Goal: Check status: Check status

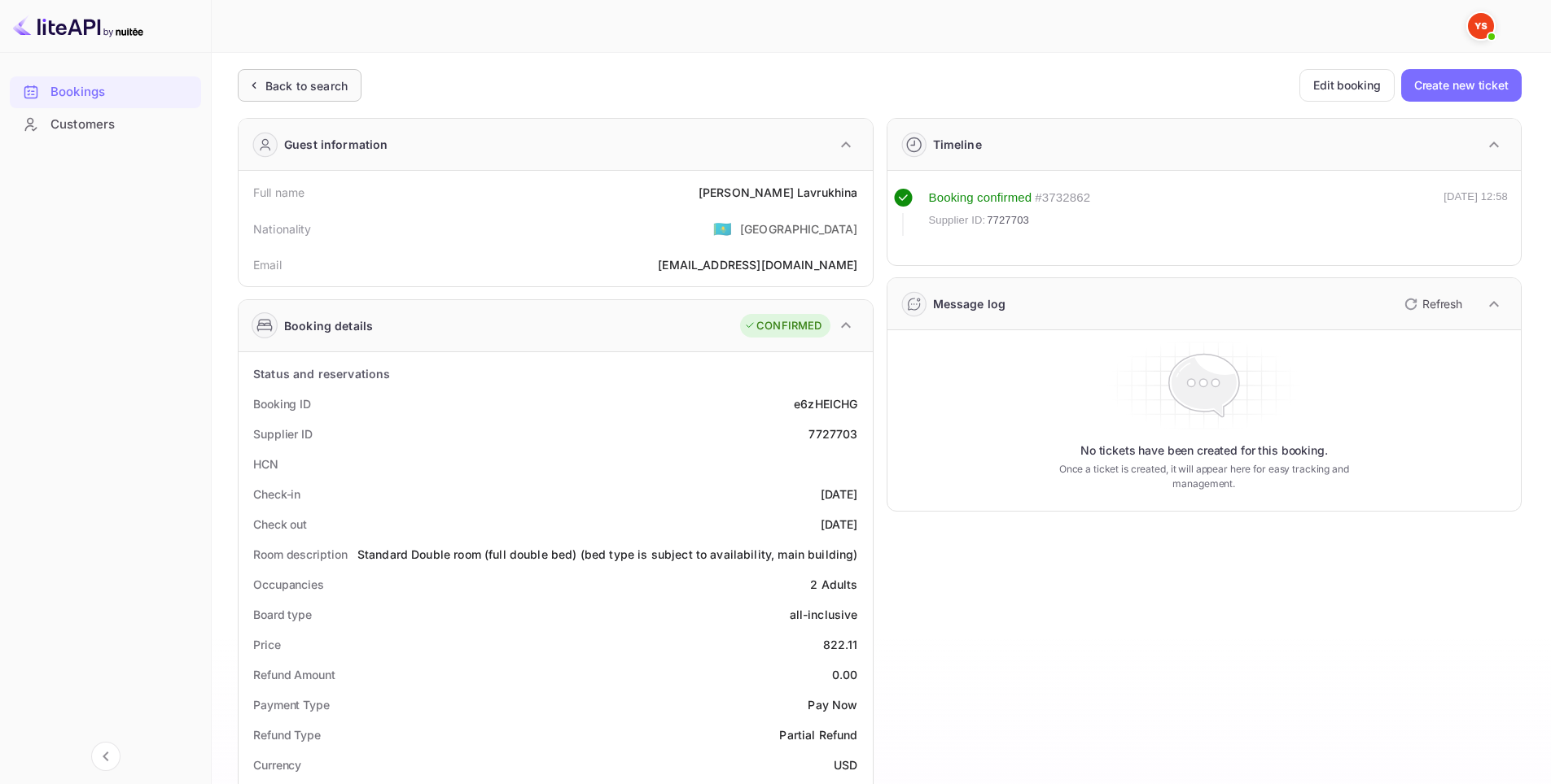
click at [290, 97] on div "Back to search" at bounding box center [300, 85] width 123 height 33
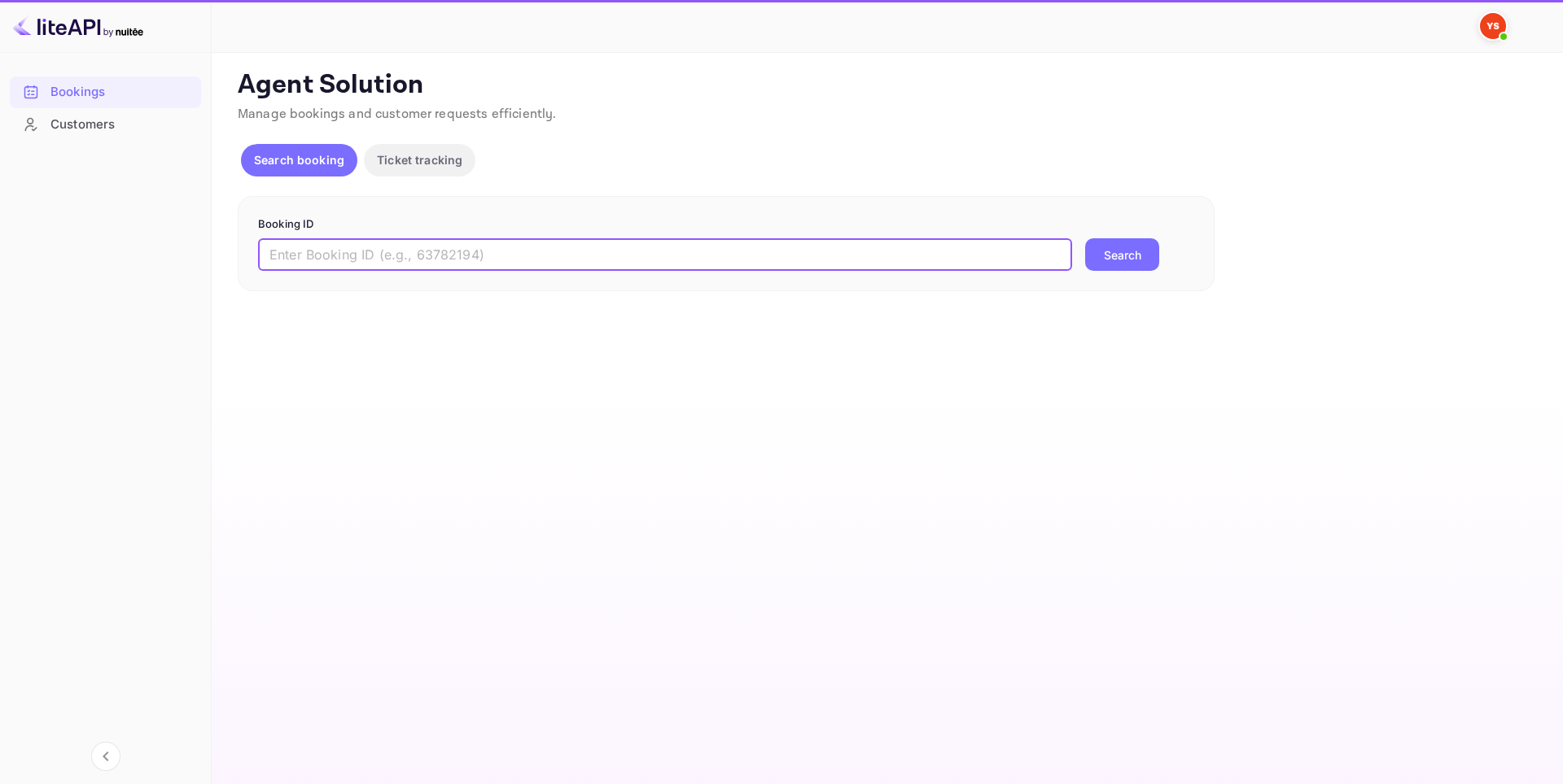
click at [483, 250] on input "text" at bounding box center [665, 254] width 814 height 33
paste input "9129695"
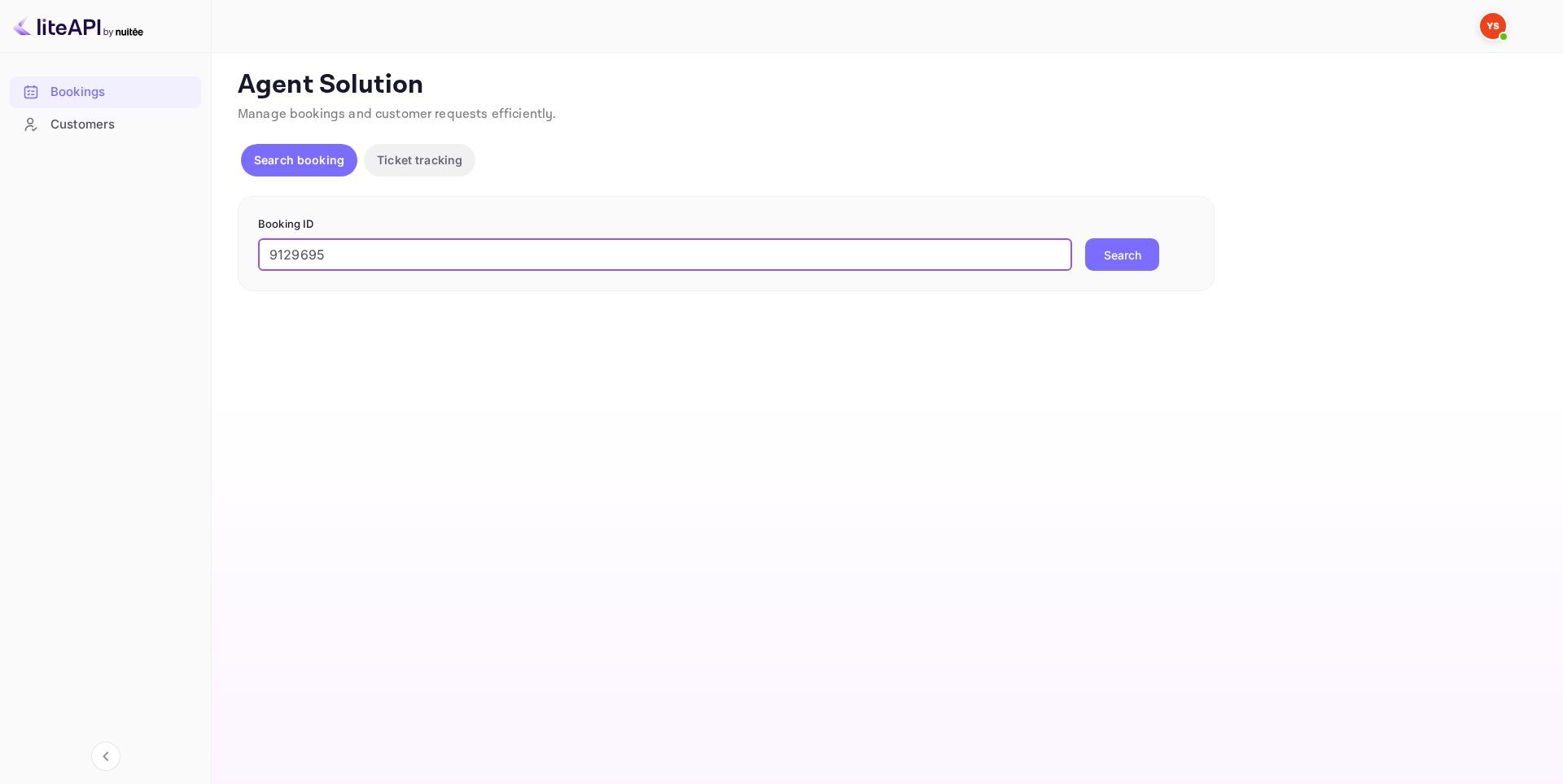
type input "9129695"
click at [1094, 262] on button "Search" at bounding box center [1121, 254] width 74 height 33
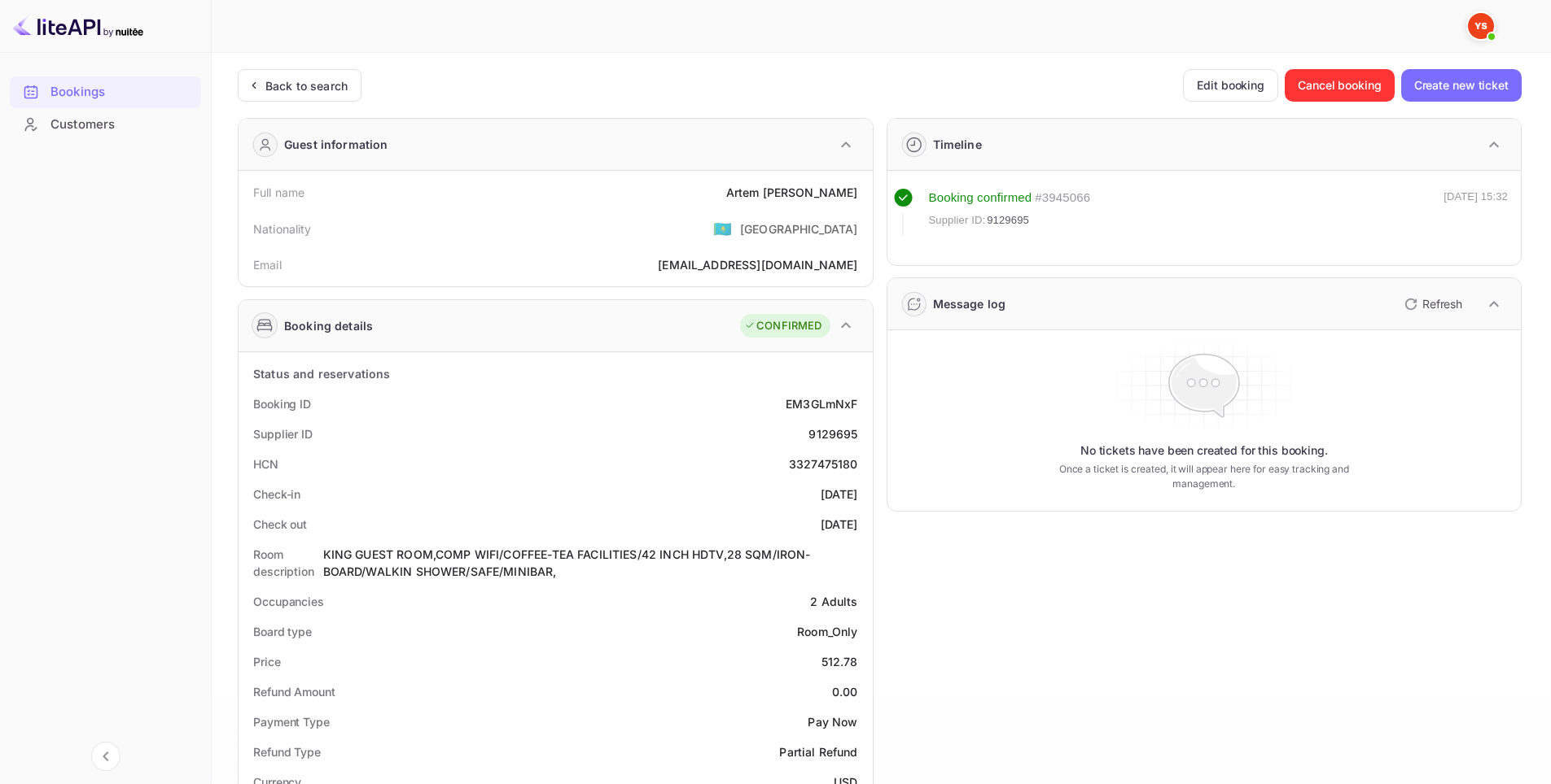
click at [827, 436] on div "9129695" at bounding box center [833, 434] width 49 height 17
copy div "9129695"
drag, startPoint x: 745, startPoint y: 187, endPoint x: 853, endPoint y: 189, distance: 108.0
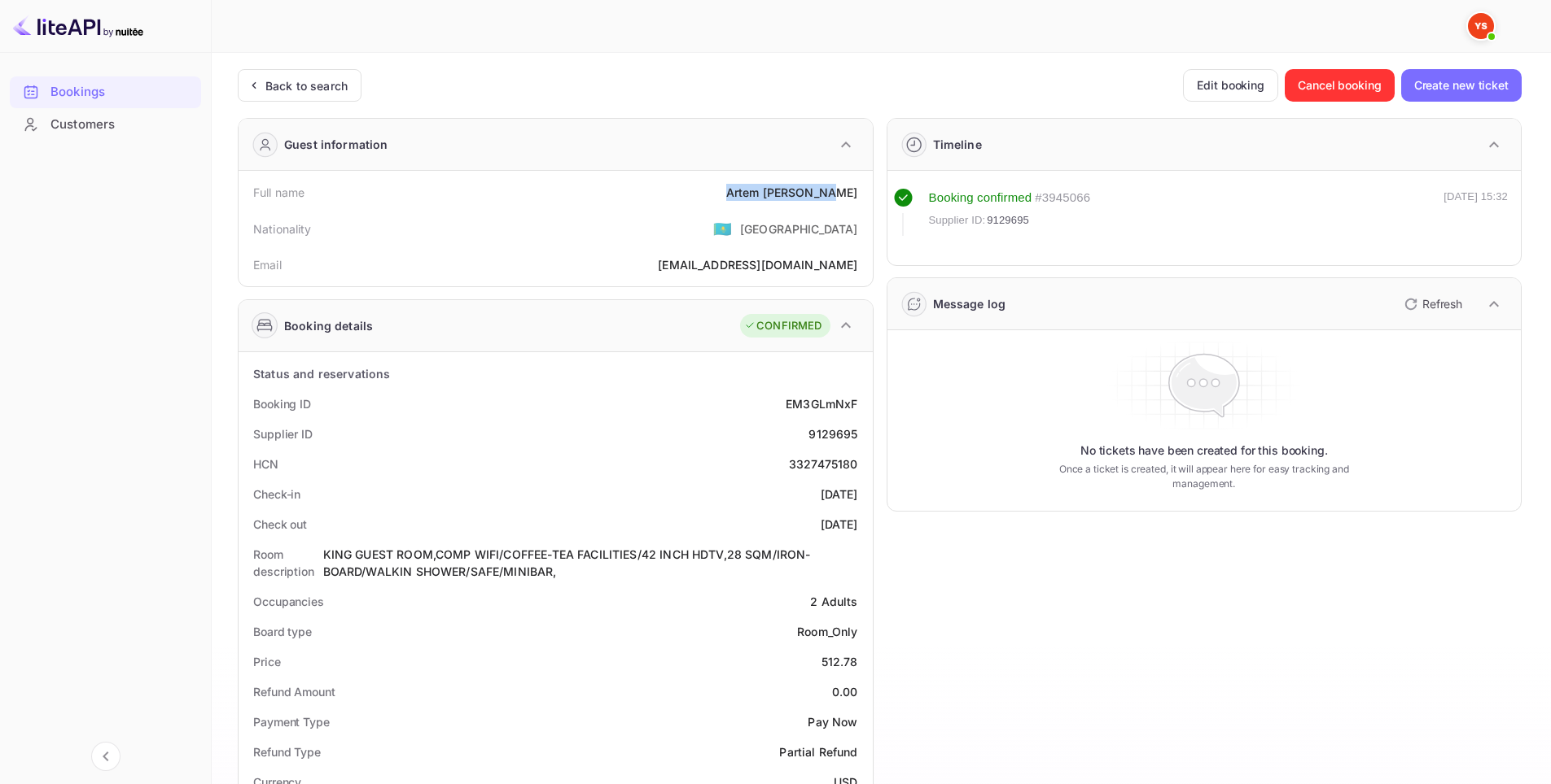
click at [853, 189] on div "Full name [PERSON_NAME]" at bounding box center [555, 192] width 621 height 30
drag, startPoint x: 857, startPoint y: 189, endPoint x: 748, endPoint y: 190, distance: 109.0
click at [748, 190] on div "Full name [PERSON_NAME]" at bounding box center [555, 192] width 621 height 30
copy div "[PERSON_NAME]"
